Goal: Navigation & Orientation: Find specific page/section

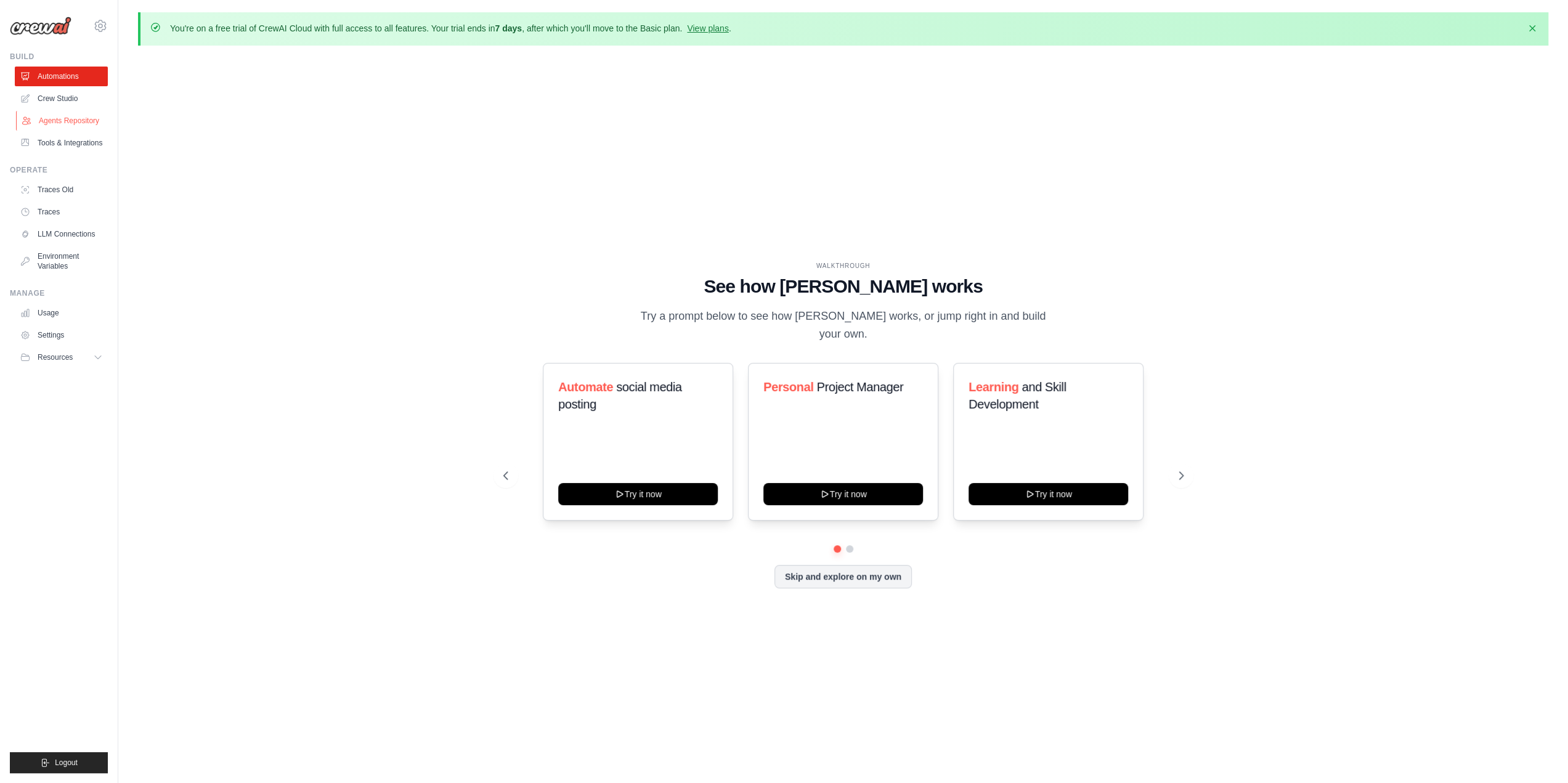
click at [79, 114] on link "Agents Repository" at bounding box center [62, 121] width 93 height 20
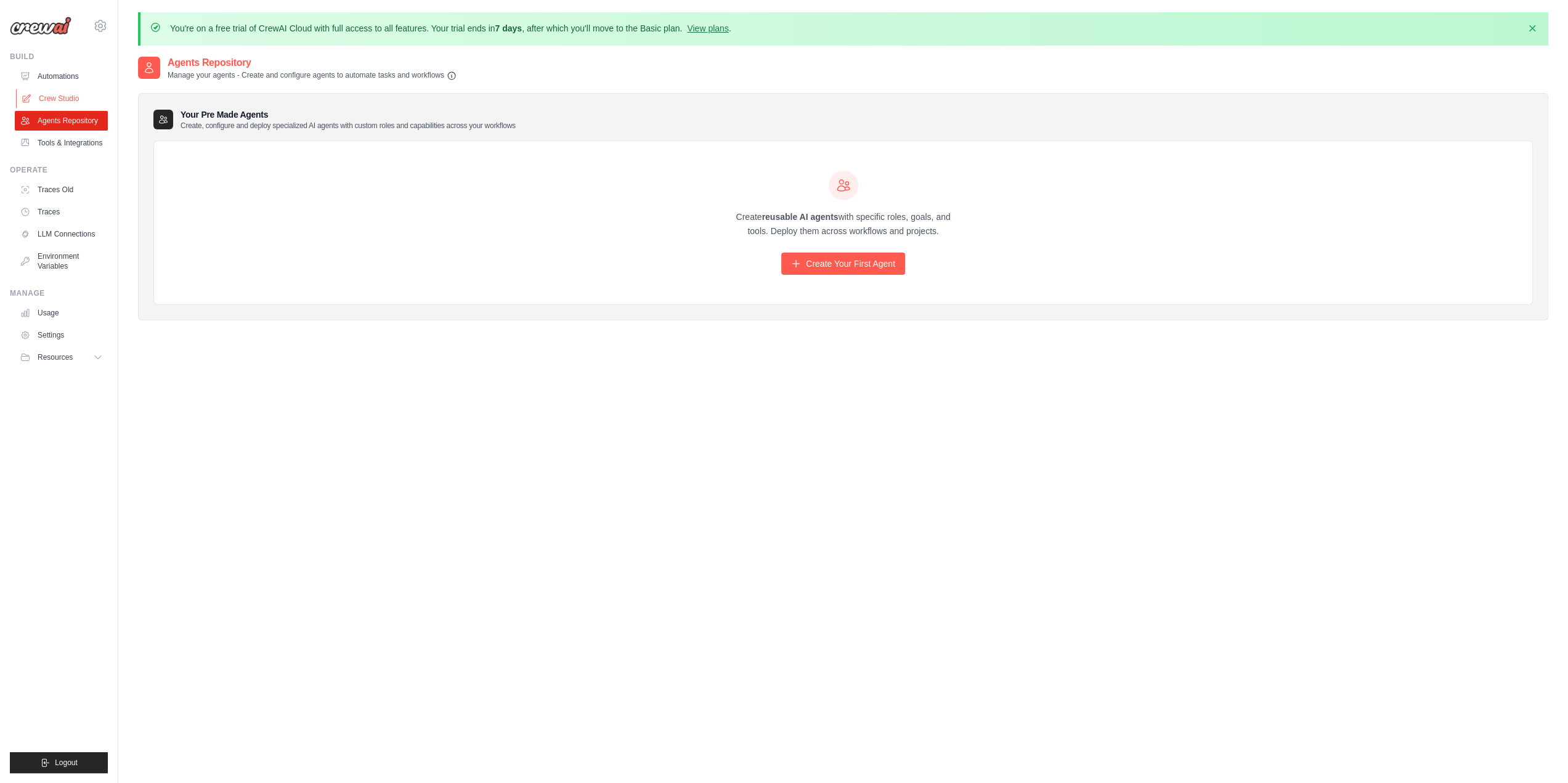
click at [72, 90] on link "Crew Studio" at bounding box center [62, 99] width 93 height 20
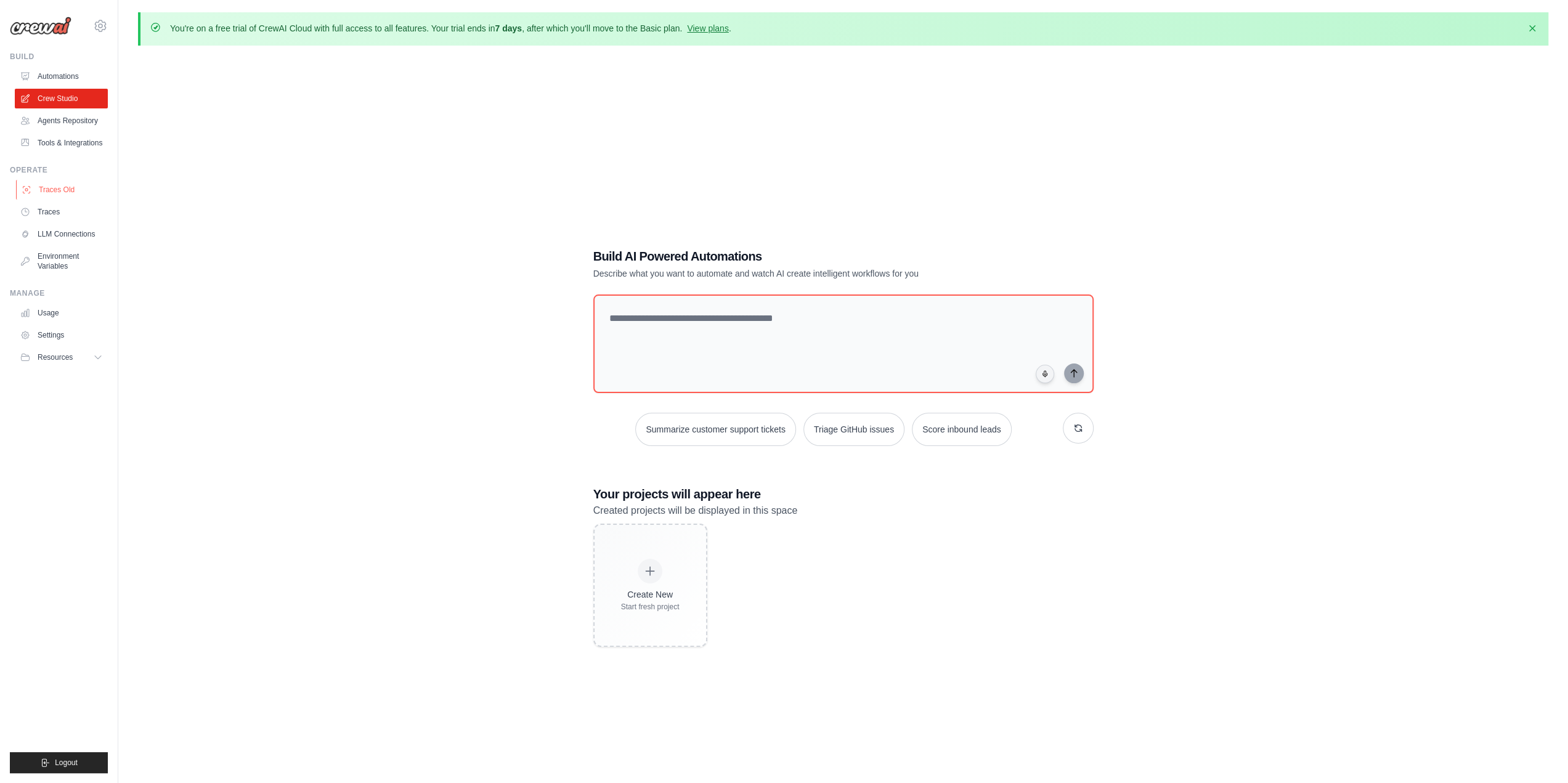
click at [64, 182] on link "Traces Old" at bounding box center [62, 190] width 93 height 20
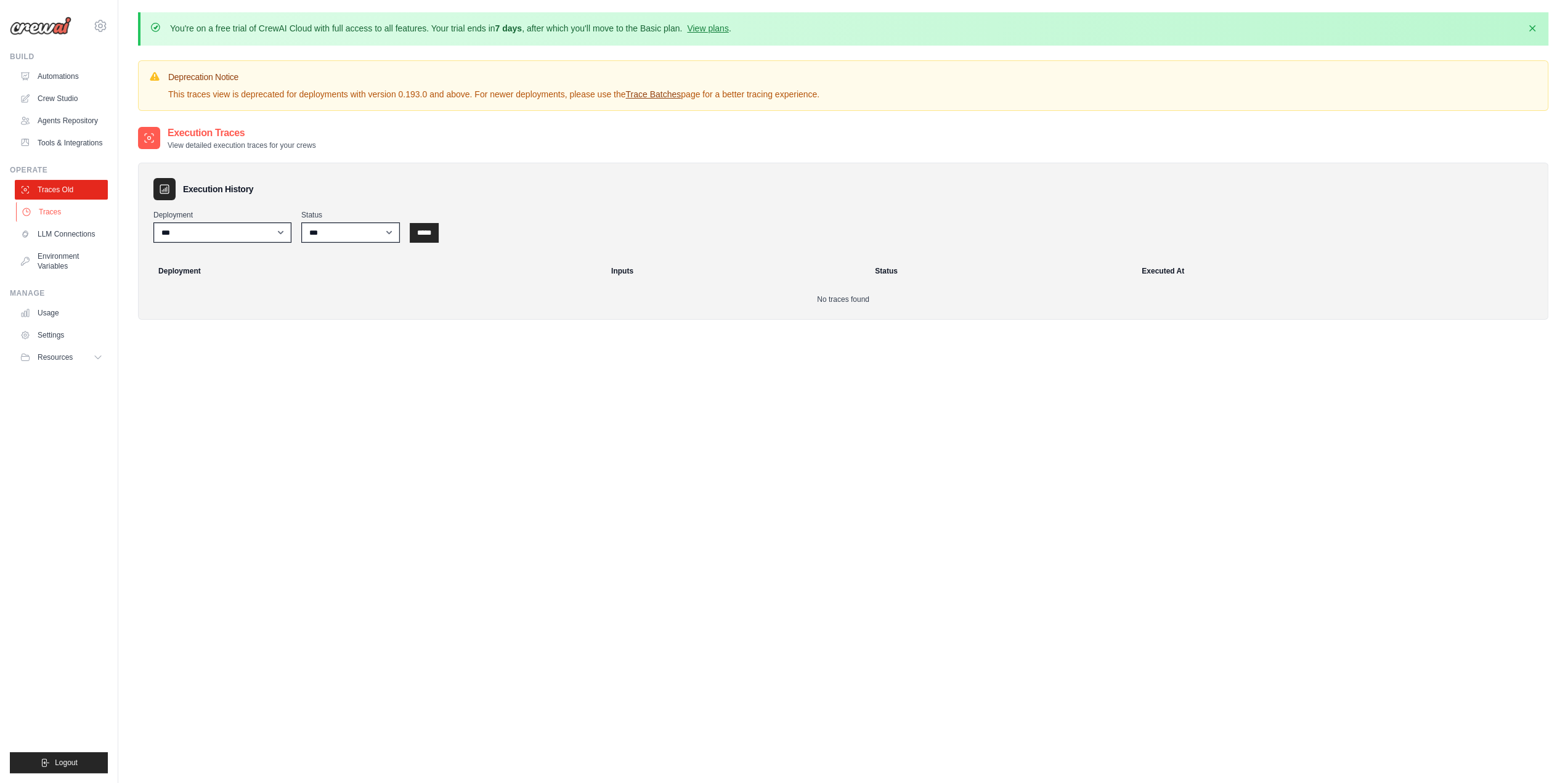
click at [64, 209] on link "Traces" at bounding box center [62, 212] width 93 height 20
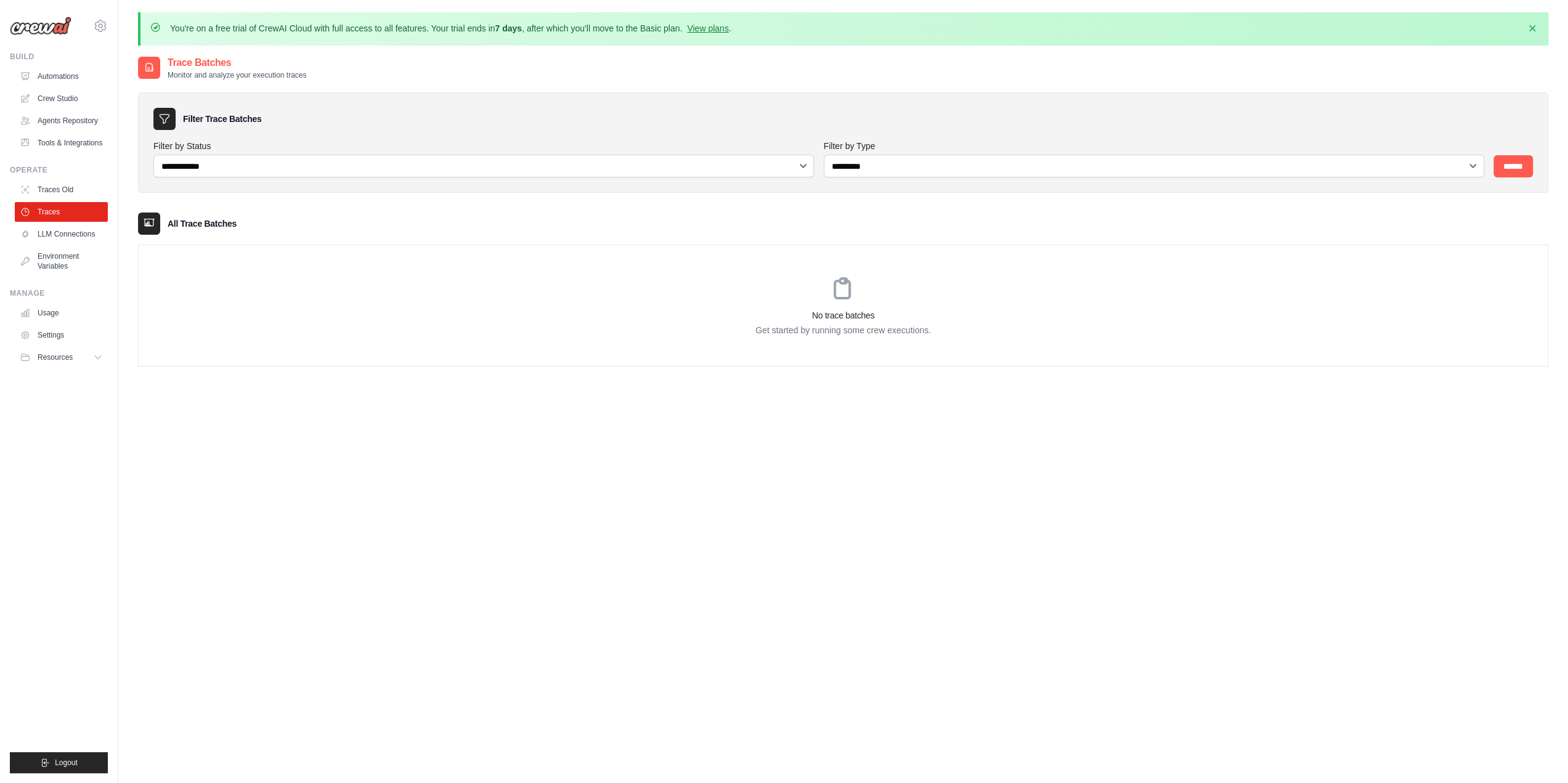
drag, startPoint x: 187, startPoint y: 28, endPoint x: 487, endPoint y: 27, distance: 300.0
click at [487, 27] on p "You're on a free trial of CrewAI Cloud with full access to all features. Your t…" at bounding box center [450, 28] width 561 height 13
click at [60, 234] on link "LLM Connections" at bounding box center [62, 234] width 93 height 20
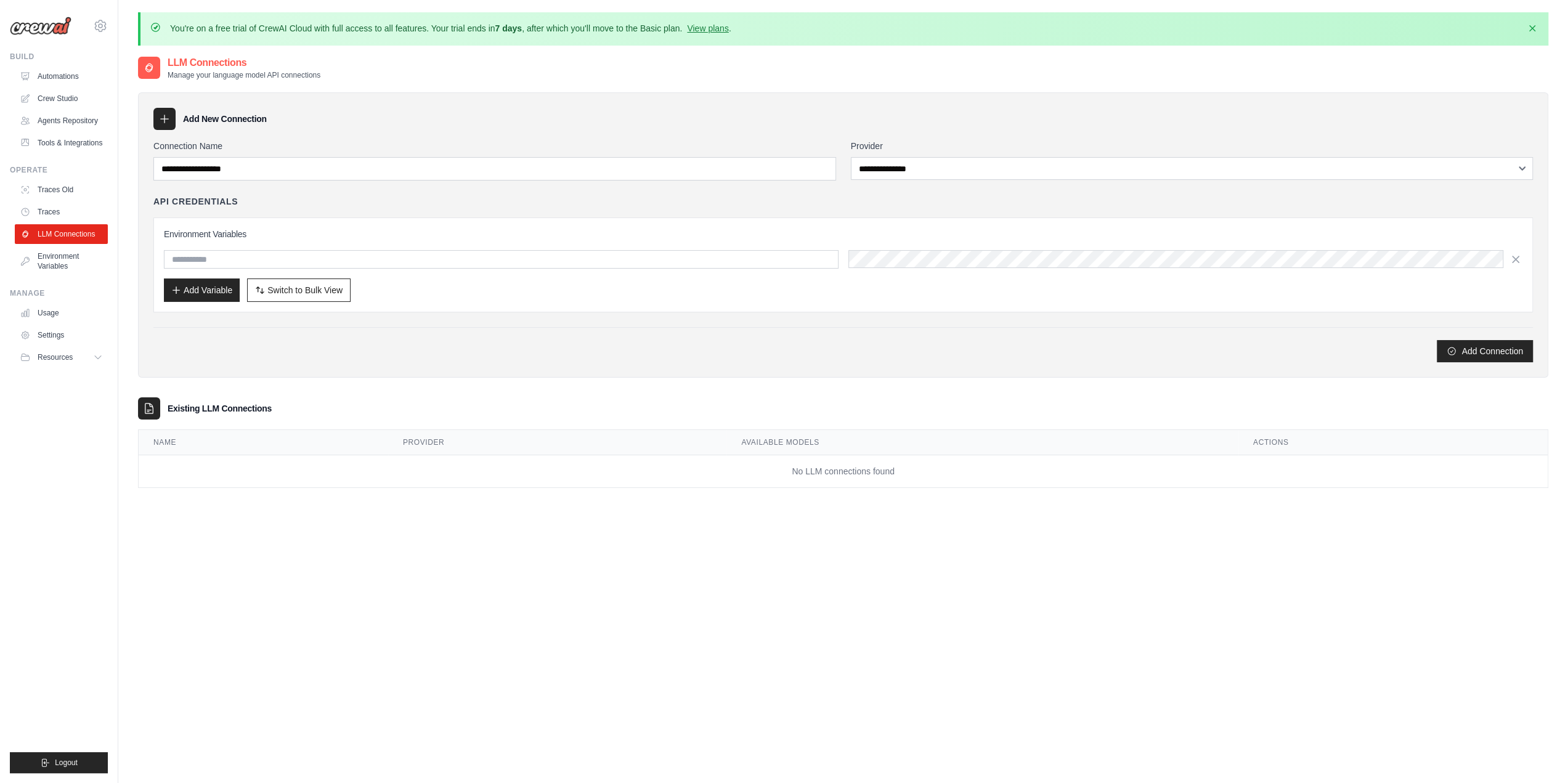
click at [58, 262] on link "Environment Variables" at bounding box center [61, 261] width 93 height 30
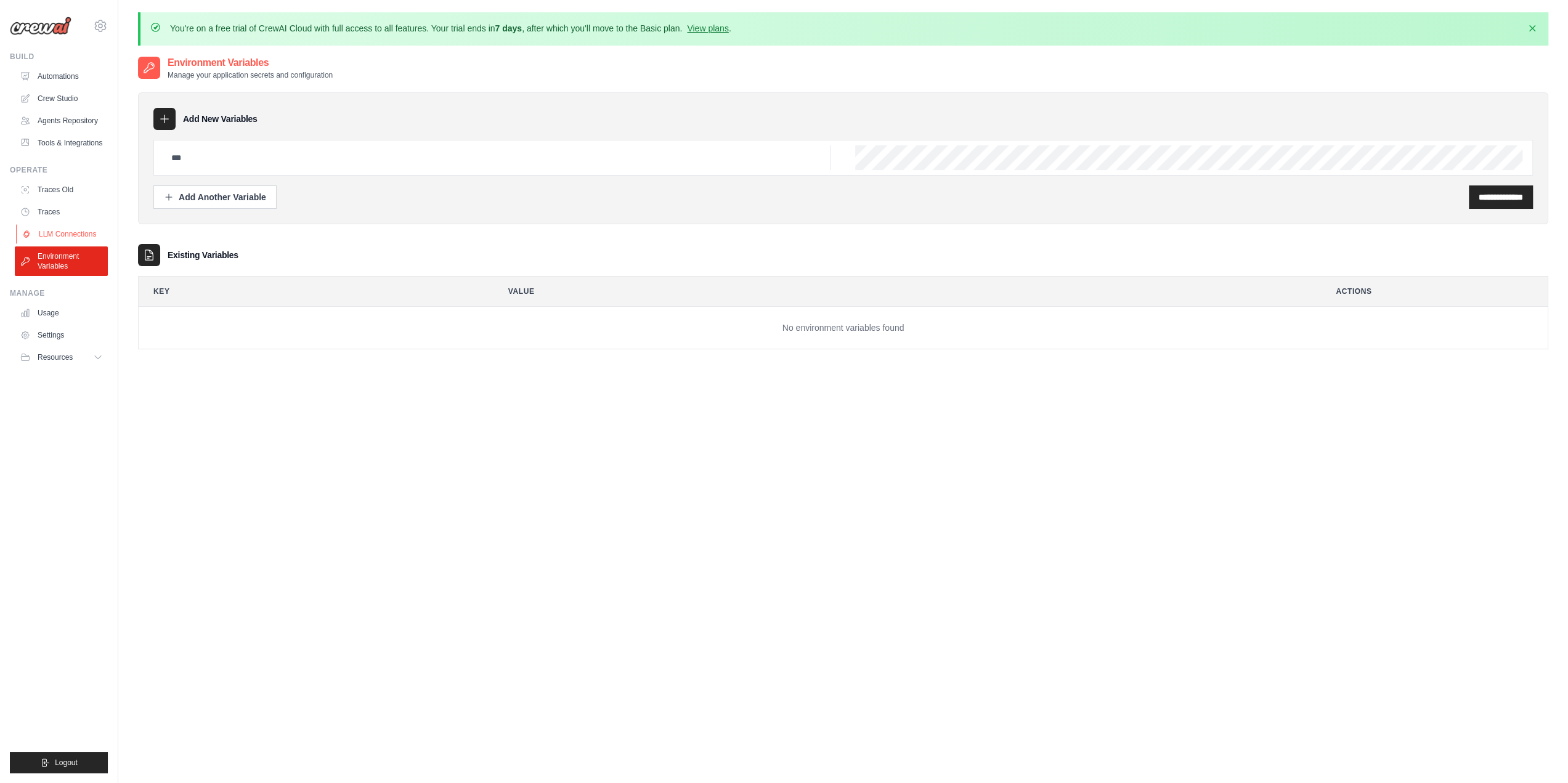
click at [62, 234] on link "LLM Connections" at bounding box center [62, 234] width 93 height 20
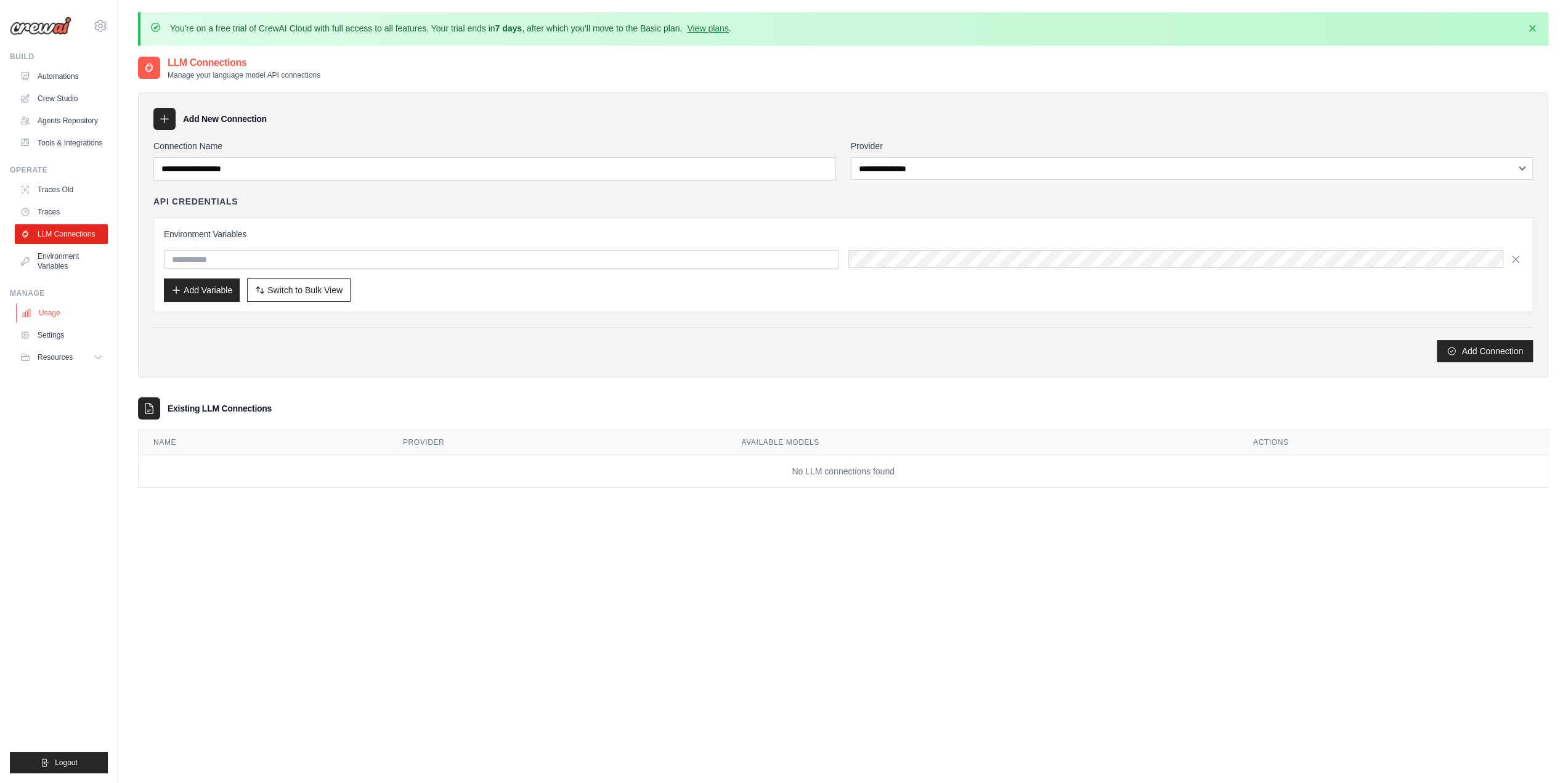
click at [52, 322] on link "Usage" at bounding box center [62, 313] width 93 height 20
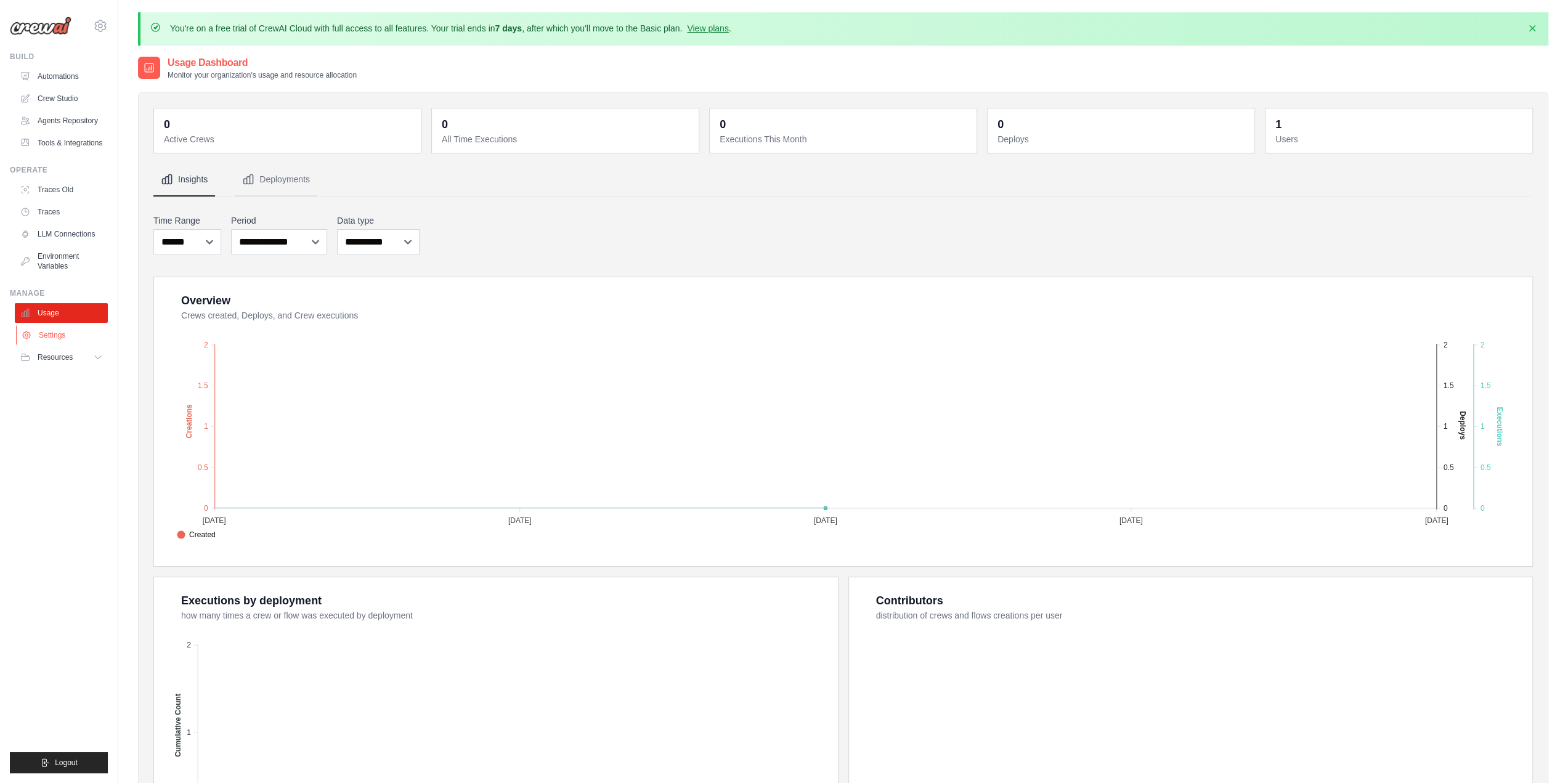
click at [49, 337] on link "Settings" at bounding box center [62, 335] width 93 height 20
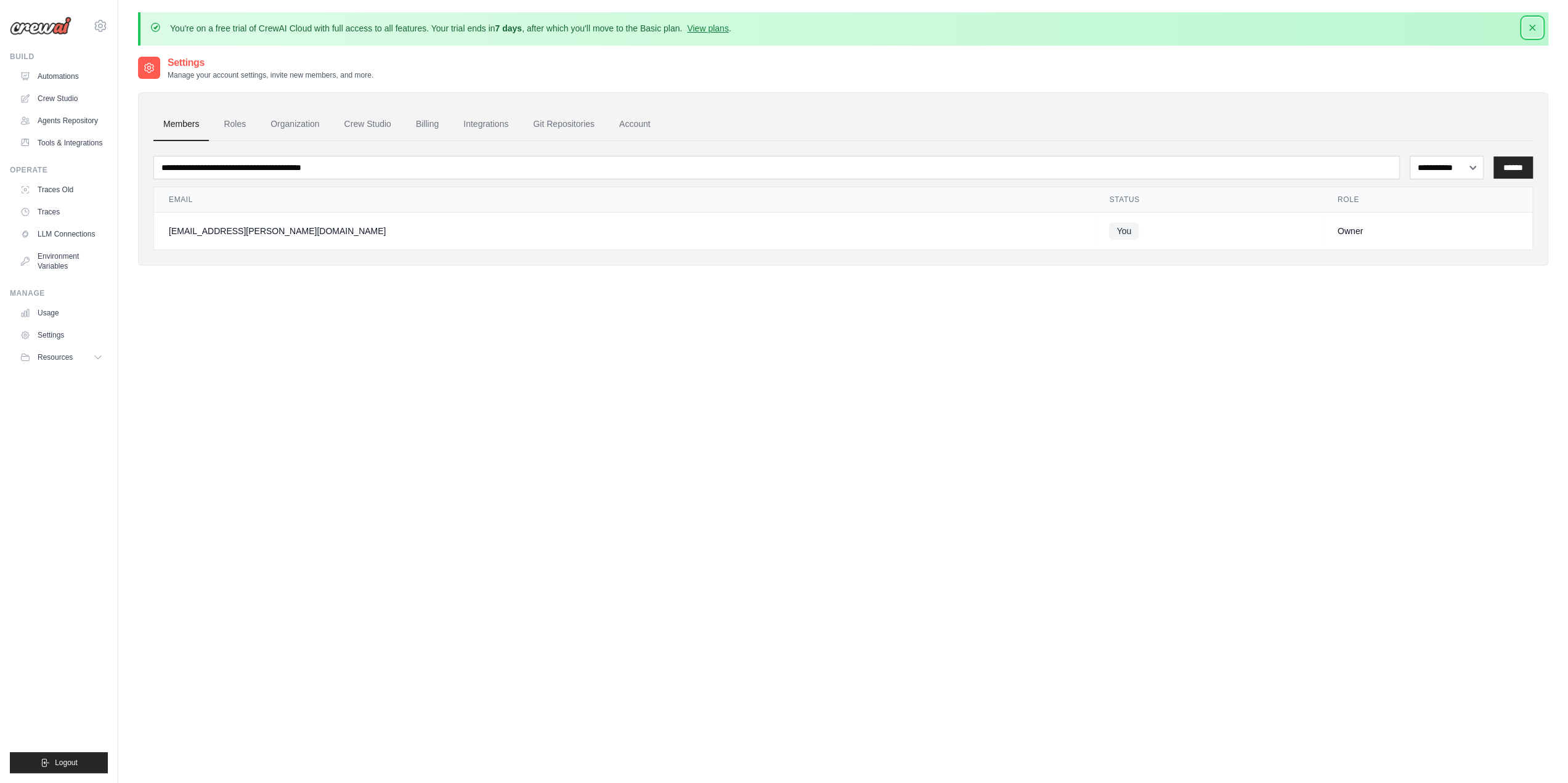
click at [1532, 24] on icon "button" at bounding box center [1532, 27] width 13 height 13
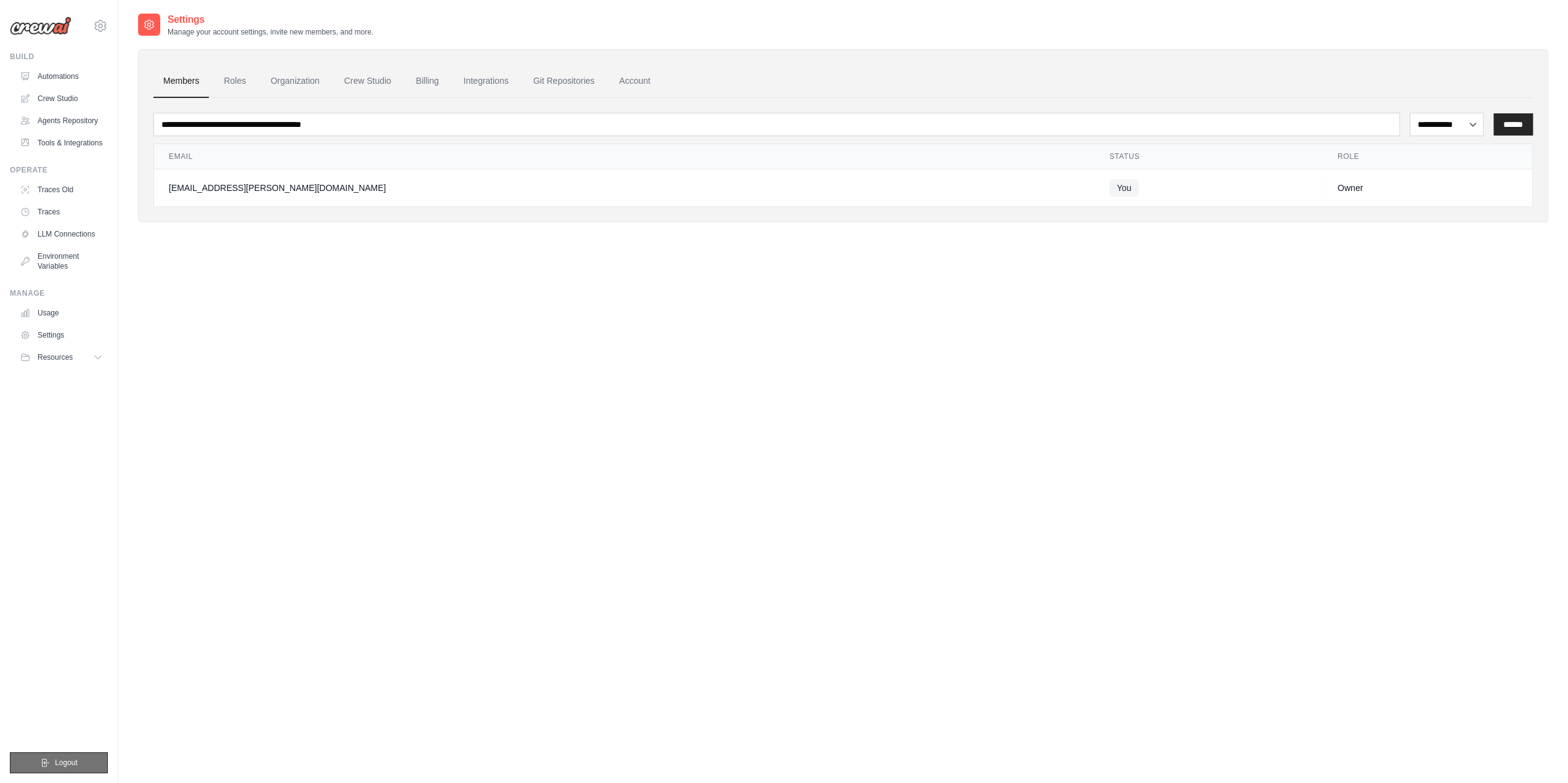
click at [72, 759] on span "Logout" at bounding box center [66, 762] width 23 height 10
